Goal: Task Accomplishment & Management: Complete application form

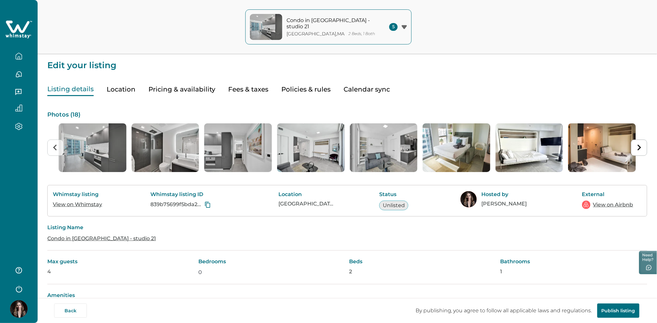
click at [29, 20] on icon at bounding box center [19, 29] width 27 height 19
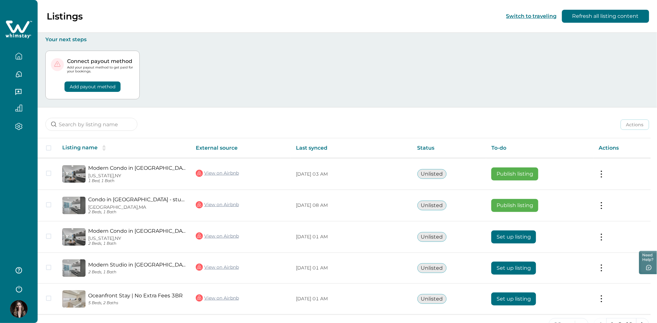
click at [27, 20] on icon at bounding box center [19, 29] width 27 height 19
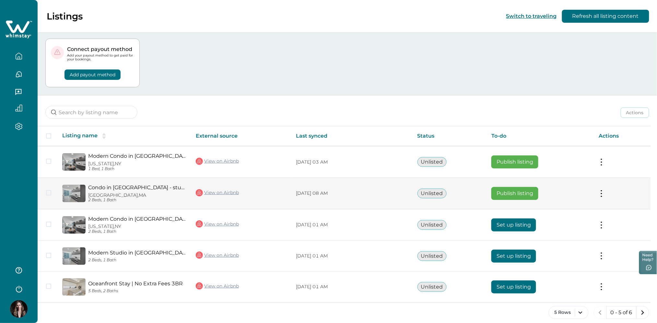
scroll to position [18, 0]
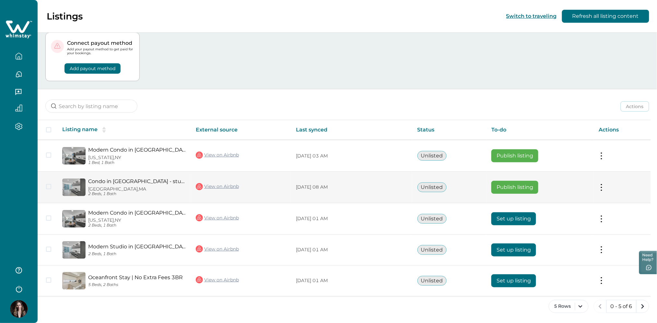
click at [225, 184] on link "View on Airbnb" at bounding box center [217, 186] width 43 height 8
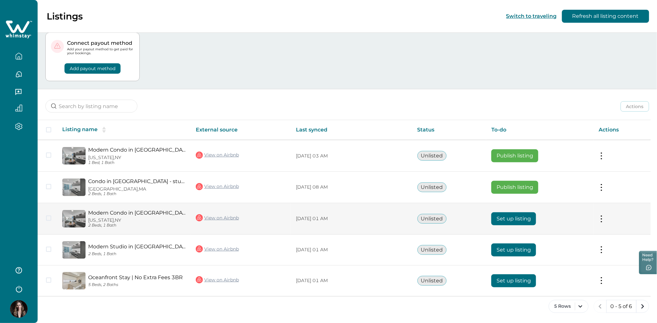
click at [524, 214] on button "Set up listing" at bounding box center [514, 218] width 45 height 13
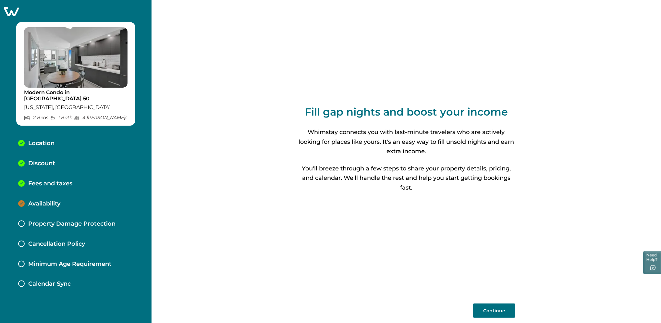
click at [502, 307] on button "Continue" at bounding box center [494, 310] width 42 height 14
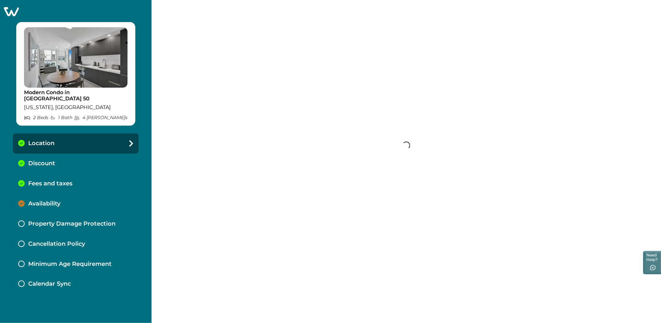
select select "NY"
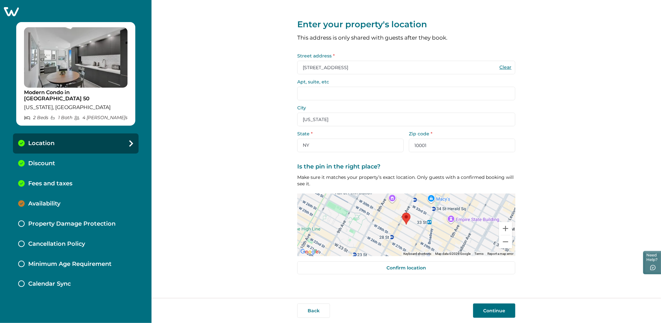
click at [491, 309] on button "Continue" at bounding box center [494, 310] width 42 height 14
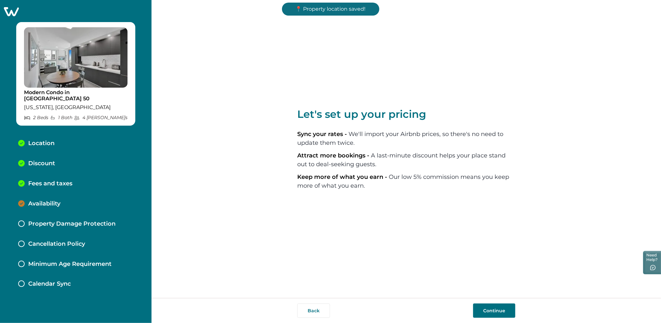
click at [491, 309] on button "Continue" at bounding box center [494, 310] width 42 height 14
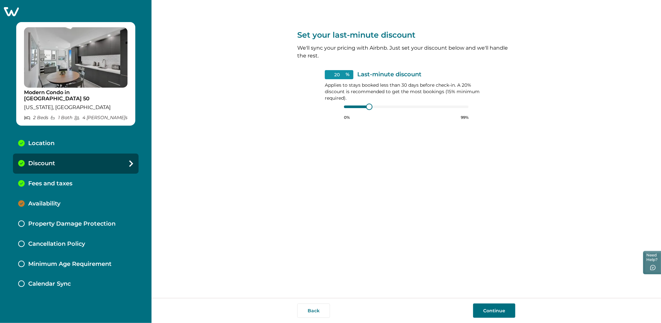
click at [491, 309] on button "Continue" at bounding box center [494, 310] width 42 height 14
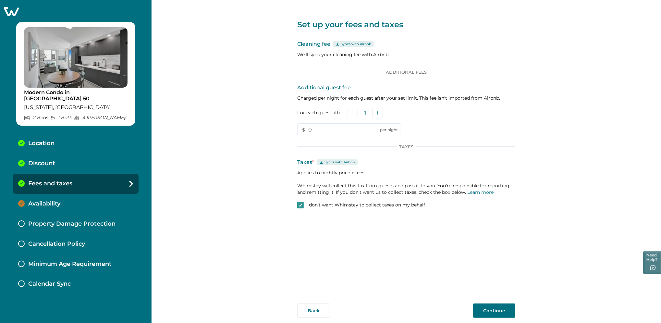
click at [304, 207] on label "I don’t want Whimstay to collect taxes on my behalf" at bounding box center [361, 205] width 128 height 6
click at [499, 310] on button "Continue" at bounding box center [494, 310] width 42 height 14
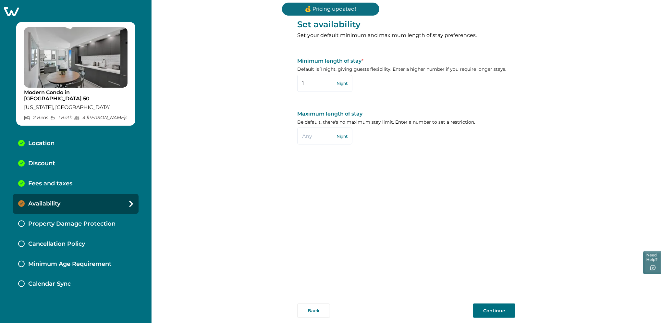
click at [87, 178] on div "Fees and taxes" at bounding box center [76, 184] width 126 height 20
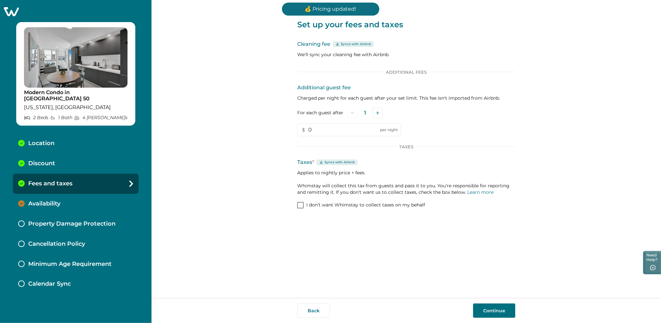
click at [83, 196] on div "Availability" at bounding box center [76, 204] width 126 height 20
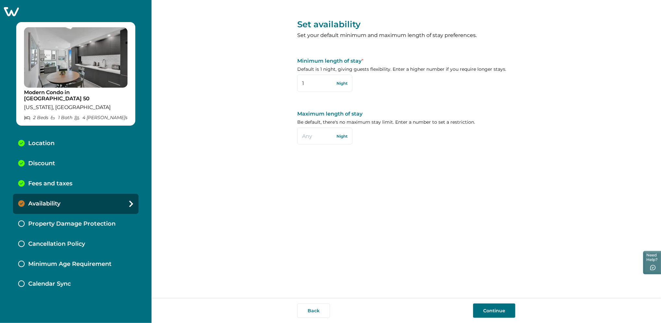
click at [485, 314] on button "Continue" at bounding box center [494, 310] width 42 height 14
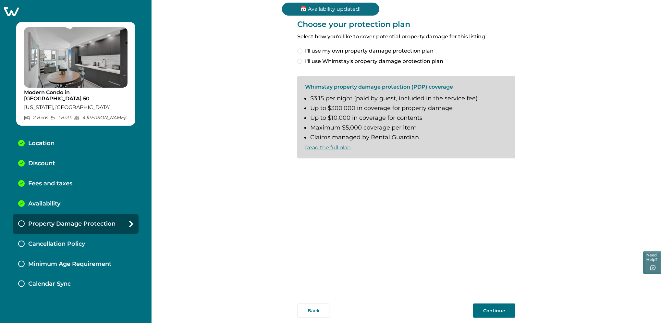
click at [359, 54] on span "I'll use my own property damage protection plan" at bounding box center [369, 51] width 128 height 8
click at [497, 312] on button "Continue" at bounding box center [494, 310] width 42 height 14
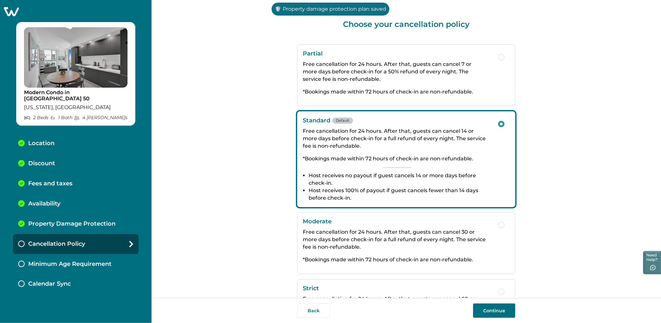
click at [497, 312] on button "Continue" at bounding box center [494, 310] width 42 height 14
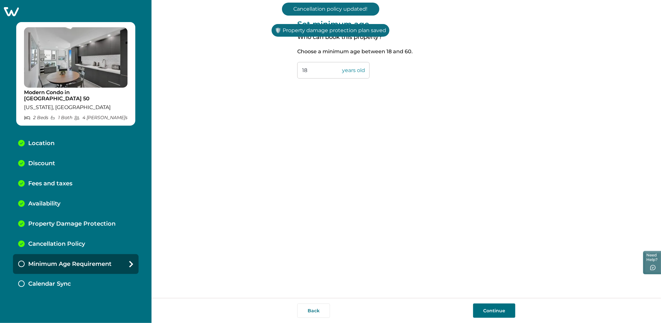
click at [497, 312] on button "Continue" at bounding box center [494, 310] width 42 height 14
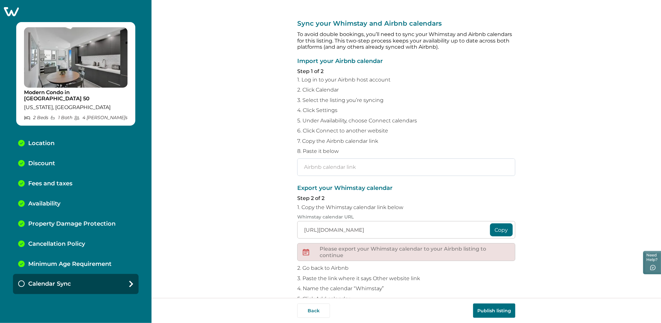
click at [322, 172] on input "text" at bounding box center [406, 167] width 218 height 18
paste input "https://www.airbnb.com/calendar/ical/1092019421665008674.ics?s=3e1deff4efe94ced…"
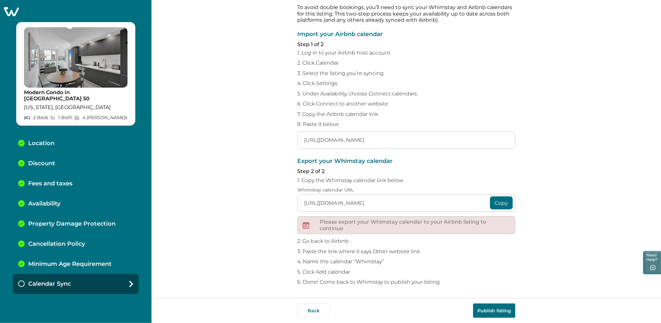
type input "https://www.airbnb.com/calendar/ical/1092019421665008674.ics?s=3e1deff4efe94ced…"
click at [494, 311] on button "Publish listing" at bounding box center [494, 310] width 42 height 14
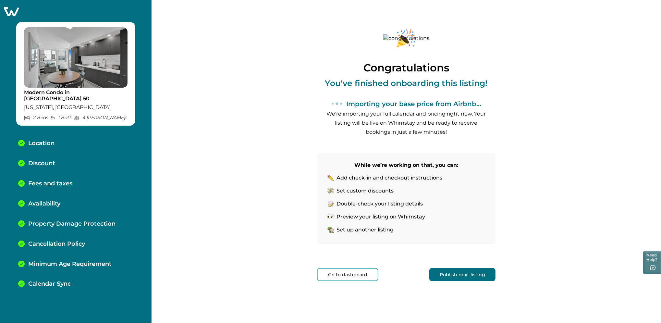
click at [348, 271] on button "Go to dashboard" at bounding box center [347, 274] width 61 height 13
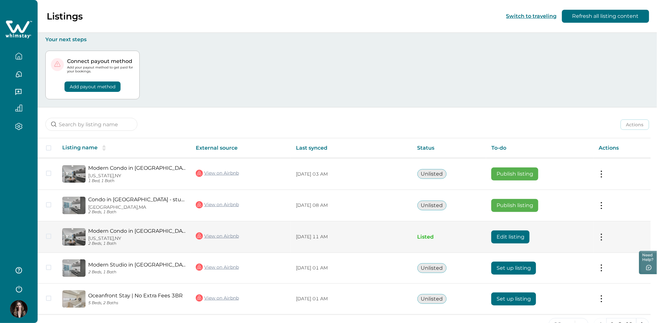
click at [111, 233] on link "Modern Condo in [GEOGRAPHIC_DATA] 50" at bounding box center [136, 231] width 97 height 6
click at [512, 239] on button "Edit listing" at bounding box center [511, 236] width 38 height 13
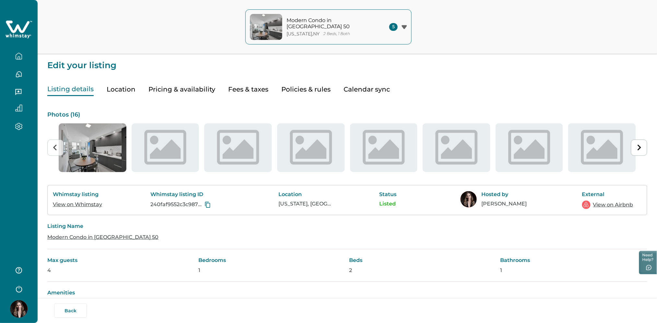
click at [240, 90] on button "Fees & taxes" at bounding box center [248, 89] width 40 height 13
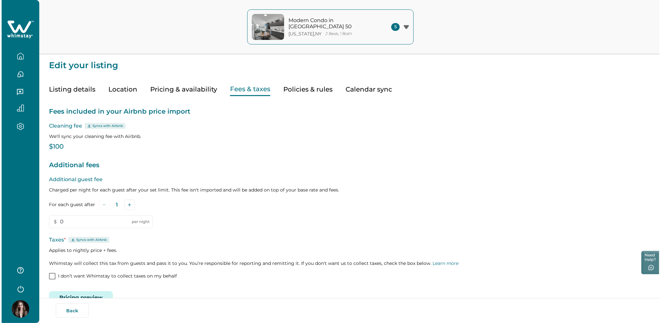
scroll to position [17, 0]
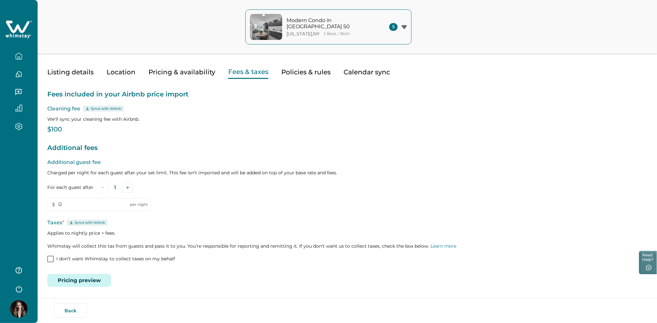
click at [86, 282] on button "Pricing preview" at bounding box center [79, 280] width 64 height 13
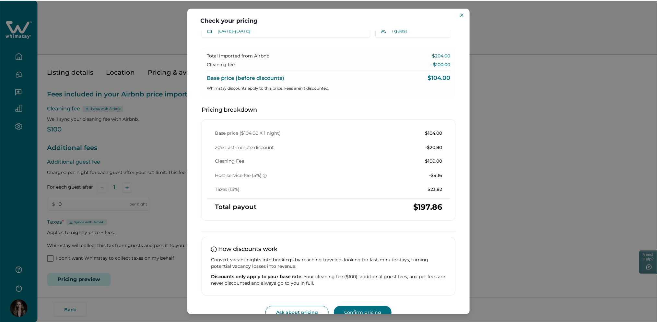
scroll to position [0, 0]
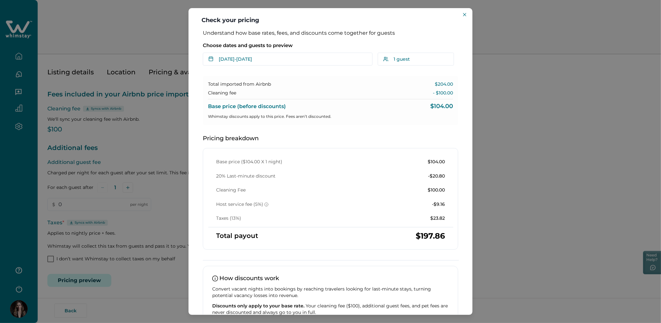
click at [521, 159] on div "Check your pricing Understand how base rates, fees, and discounts come together…" at bounding box center [330, 161] width 661 height 323
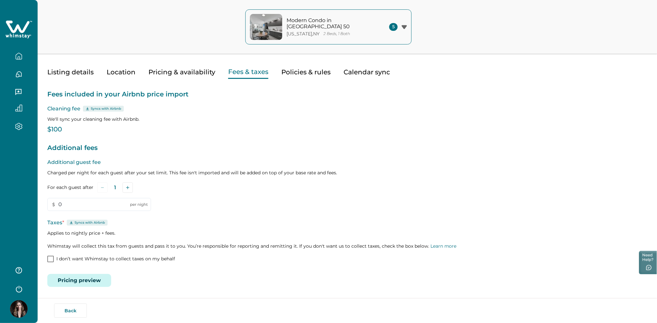
click at [87, 277] on button "Pricing preview" at bounding box center [79, 280] width 64 height 13
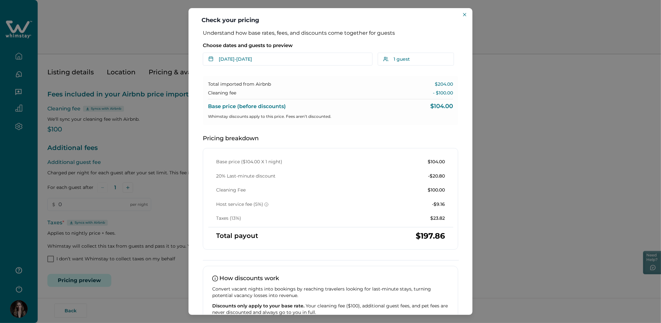
click at [153, 79] on div "Check your pricing Understand how base rates, fees, and discounts come together…" at bounding box center [330, 161] width 661 height 323
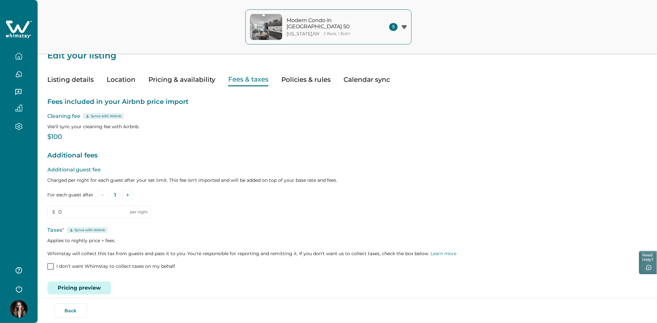
scroll to position [17, 0]
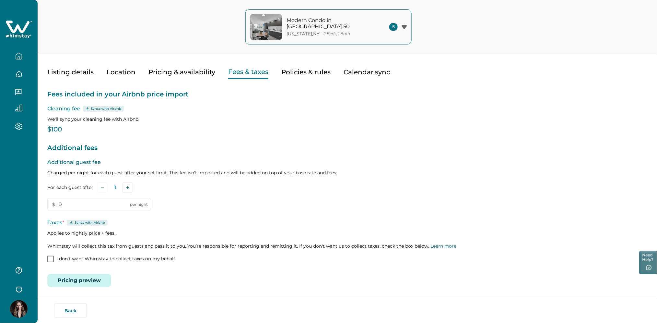
click at [18, 55] on icon "button" at bounding box center [18, 56] width 7 height 7
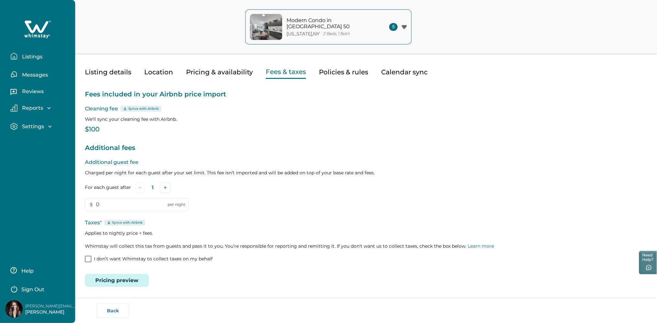
click at [35, 55] on p "Listings" at bounding box center [31, 57] width 22 height 6
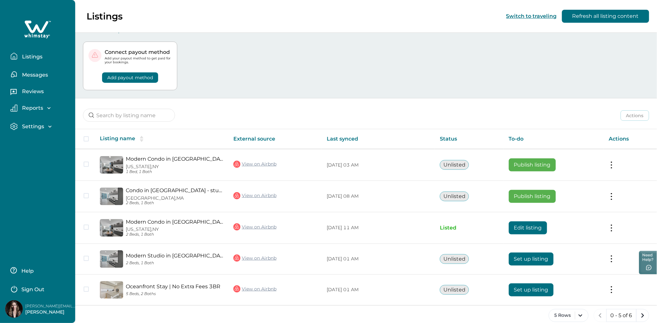
scroll to position [18, 0]
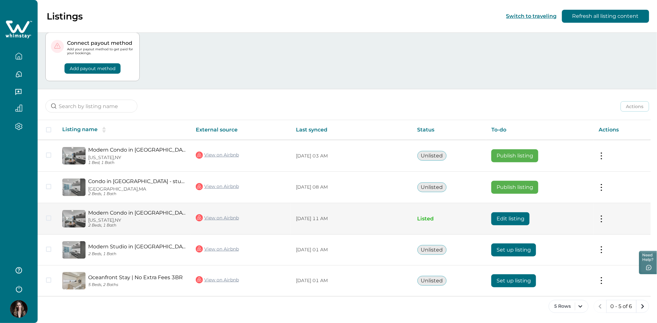
click at [614, 214] on td "Actions View listing on Whimstay Unlist listing View listing details" at bounding box center [622, 218] width 57 height 31
click at [603, 217] on button at bounding box center [601, 218] width 5 height 7
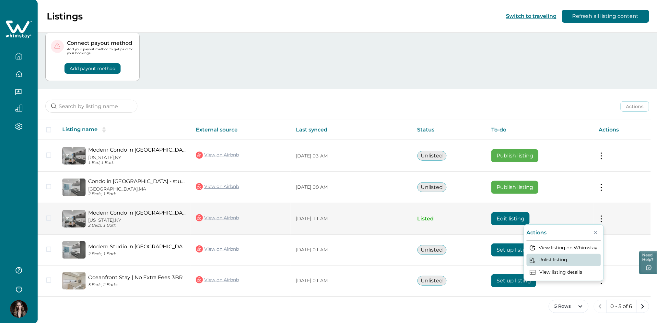
click at [565, 261] on button "Unlist listing" at bounding box center [564, 260] width 74 height 12
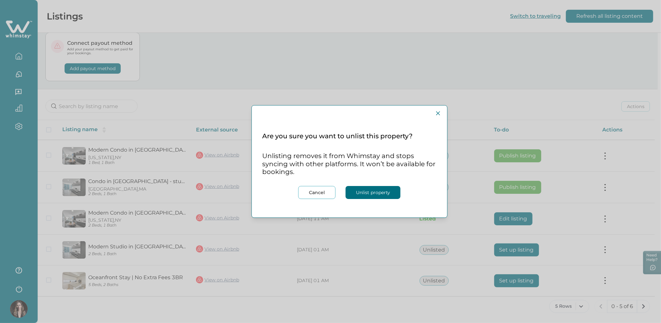
click at [361, 194] on button "Unlist property" at bounding box center [372, 192] width 55 height 13
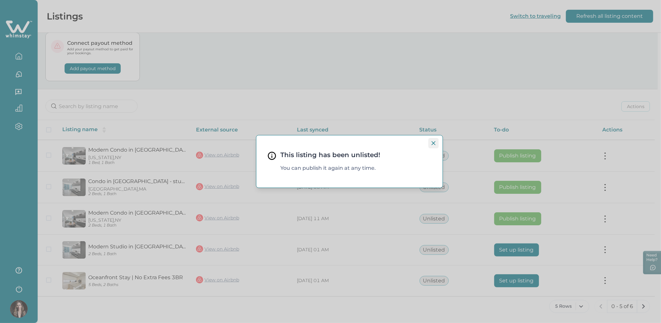
click at [432, 143] on icon "Close" at bounding box center [433, 143] width 4 height 4
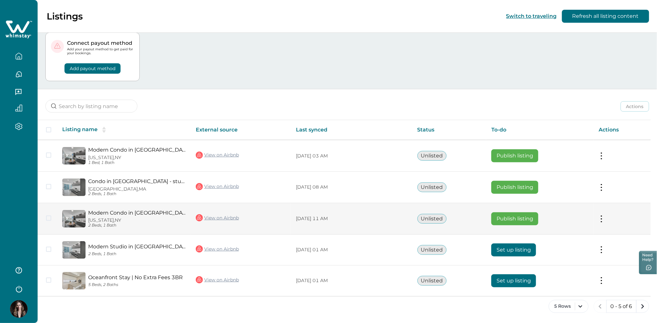
click at [514, 218] on button "Publish listing" at bounding box center [515, 218] width 47 height 13
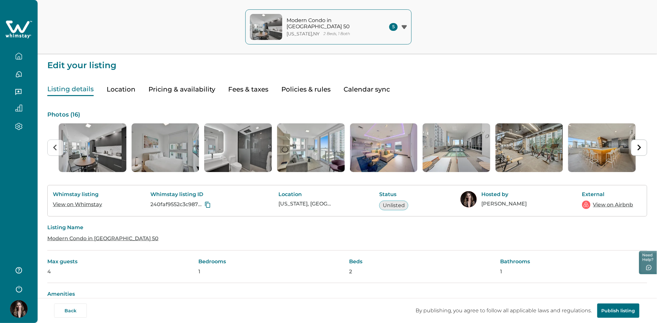
click at [228, 86] on button "Fees & taxes" at bounding box center [248, 89] width 40 height 13
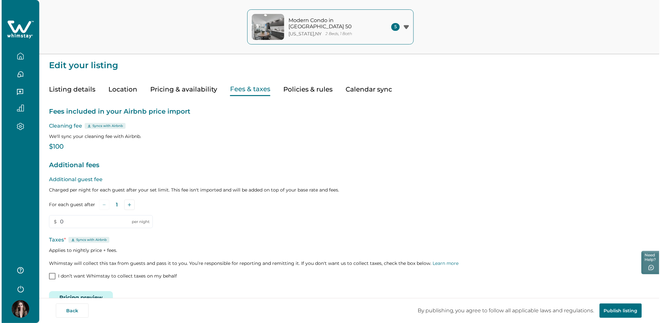
scroll to position [17, 0]
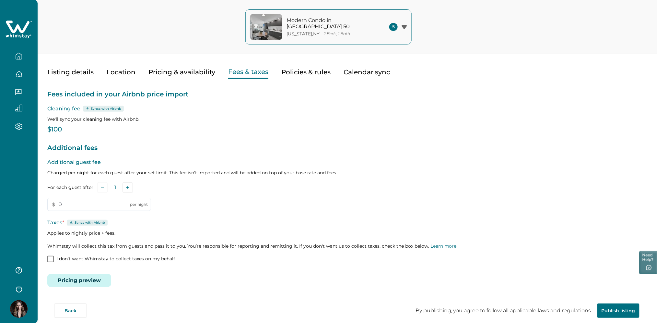
click at [75, 278] on button "Pricing preview" at bounding box center [79, 280] width 64 height 13
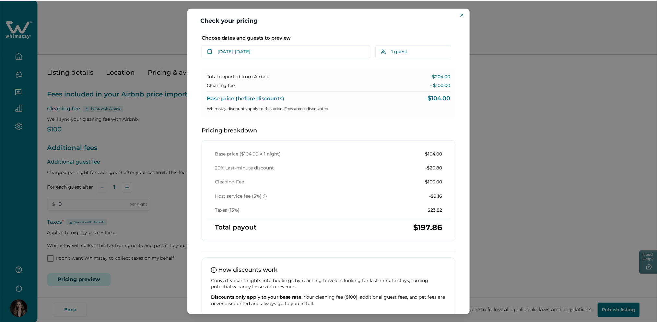
scroll to position [0, 0]
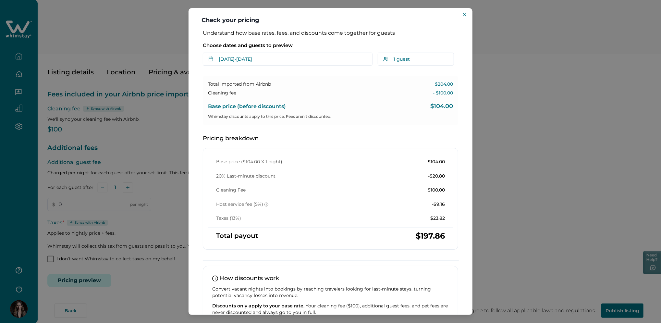
click at [122, 138] on div "Check your pricing Understand how base rates, fees, and discounts come together…" at bounding box center [330, 161] width 661 height 323
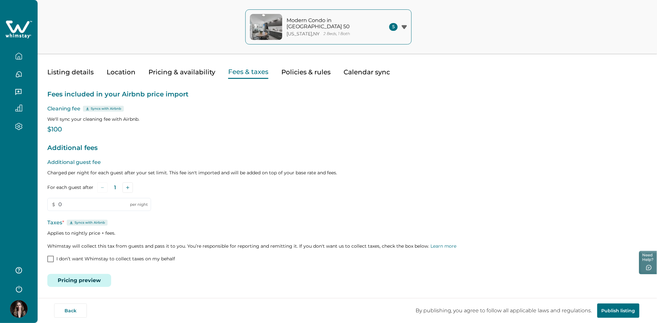
click at [16, 40] on div at bounding box center [19, 70] width 38 height 141
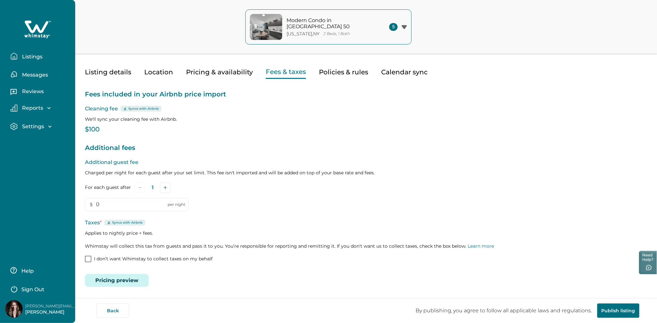
click at [19, 32] on div at bounding box center [37, 29] width 65 height 19
click at [31, 34] on icon at bounding box center [37, 29] width 27 height 19
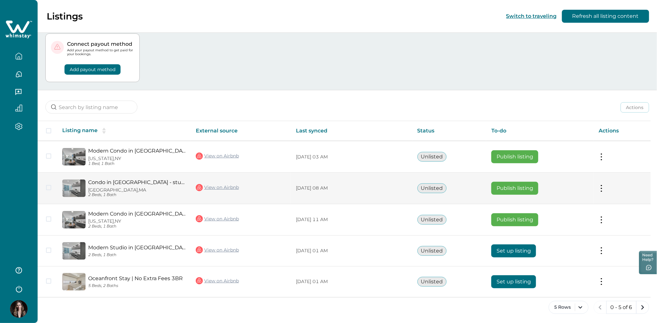
scroll to position [18, 0]
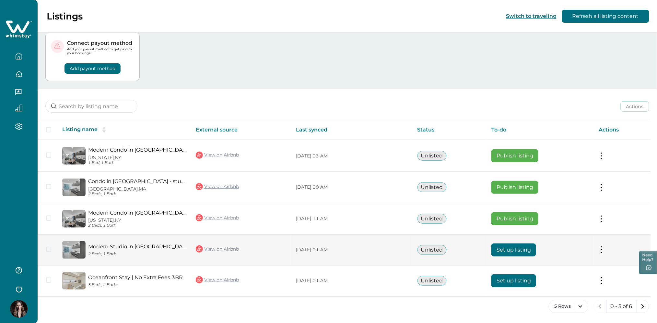
click at [517, 247] on button "Set up listing" at bounding box center [514, 249] width 45 height 13
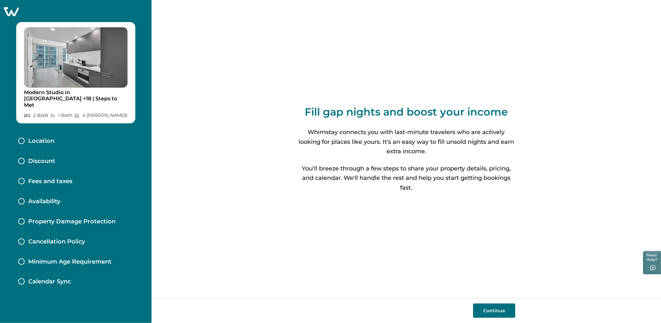
click at [490, 307] on button "Continue" at bounding box center [494, 310] width 42 height 14
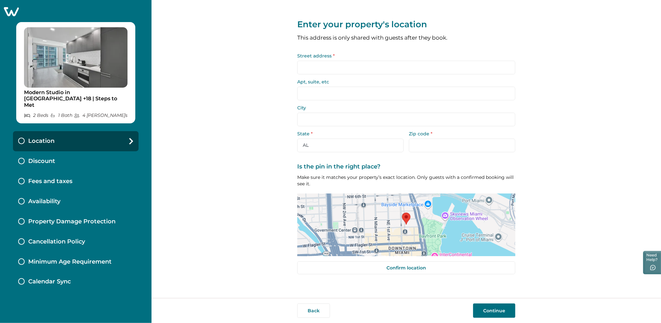
click at [348, 69] on input "Street address *" at bounding box center [406, 68] width 218 height 14
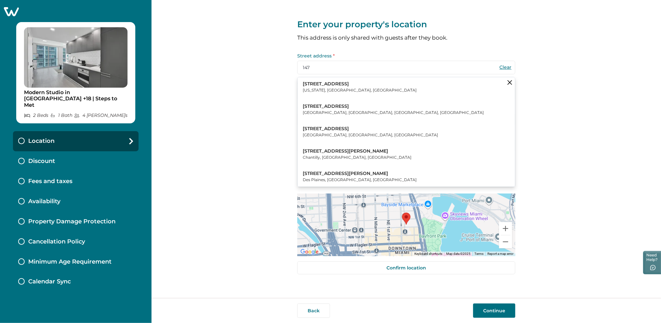
click at [343, 87] on p "[STREET_ADDRESS]" at bounding box center [360, 84] width 114 height 6
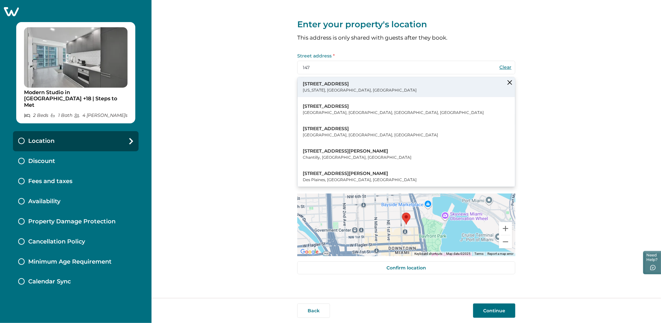
type input "[STREET_ADDRESS]"
type input "[US_STATE]"
select select "NY"
type input "10029"
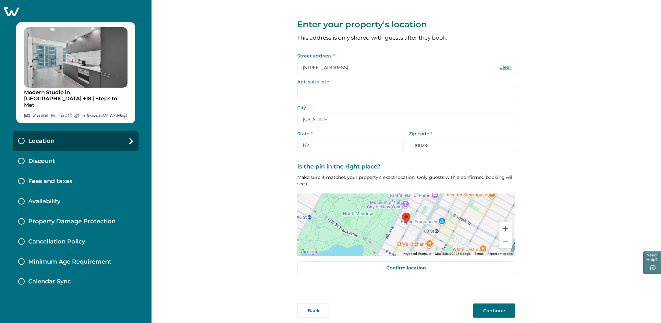
click at [492, 310] on button "Continue" at bounding box center [494, 310] width 42 height 14
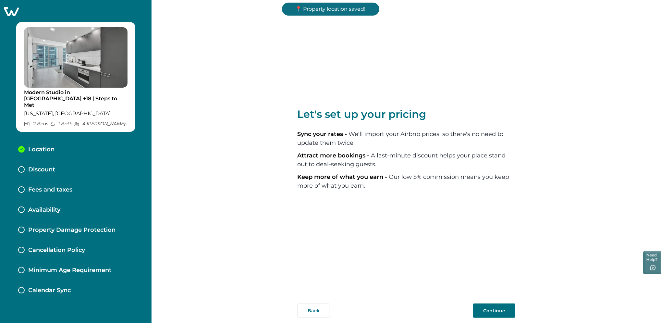
click at [492, 310] on button "Continue" at bounding box center [494, 310] width 42 height 14
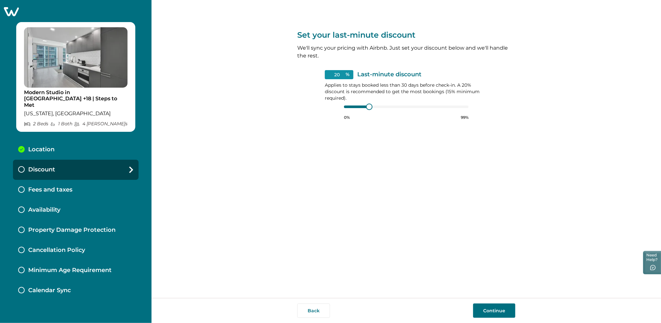
click at [492, 310] on button "Continue" at bounding box center [494, 310] width 42 height 14
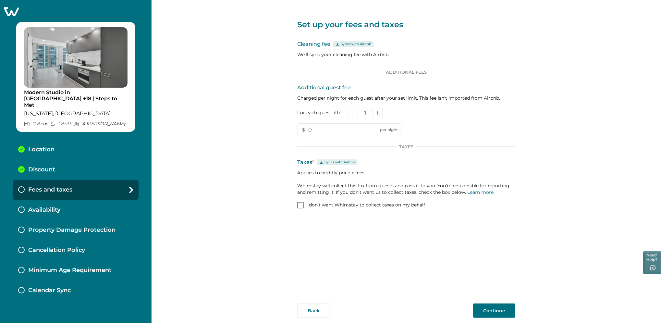
click at [11, 12] on icon at bounding box center [11, 11] width 15 height 9
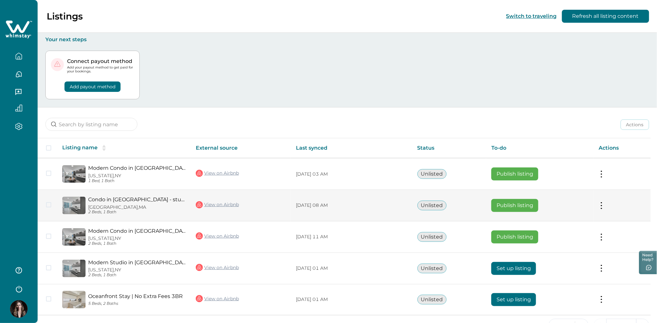
click at [519, 206] on button "Publish listing" at bounding box center [515, 205] width 47 height 13
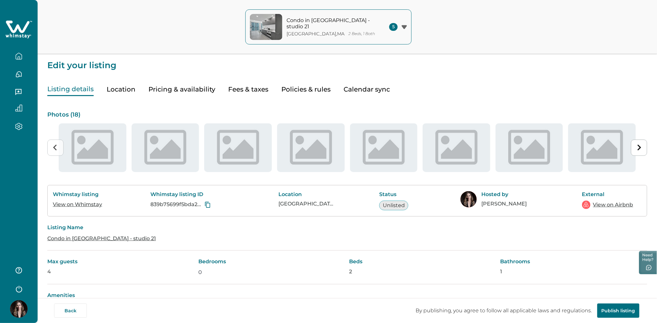
type input "20"
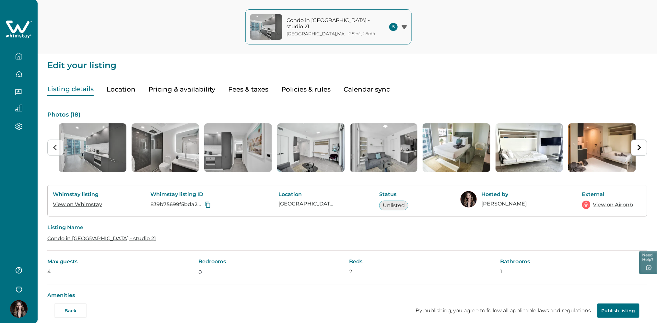
click at [195, 90] on button "Pricing & availability" at bounding box center [182, 89] width 67 height 13
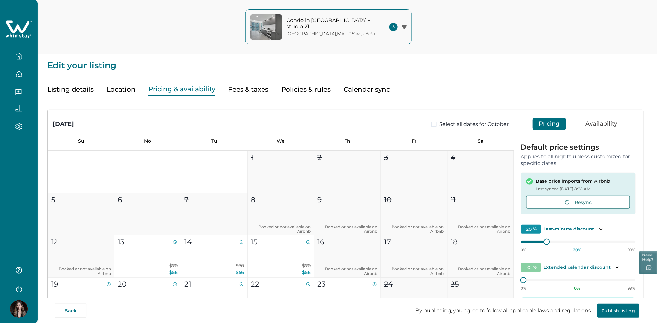
click at [250, 93] on button "Fees & taxes" at bounding box center [248, 89] width 40 height 13
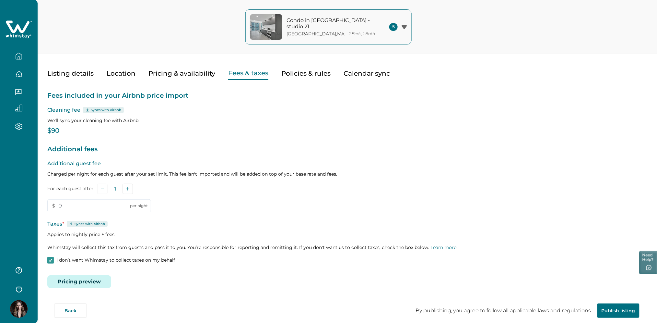
scroll to position [17, 0]
click at [17, 24] on icon at bounding box center [19, 29] width 27 height 19
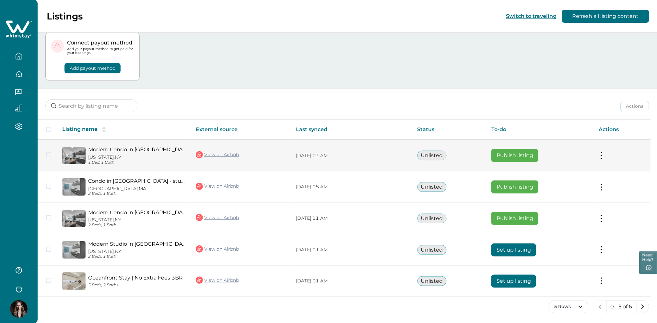
scroll to position [19, 0]
